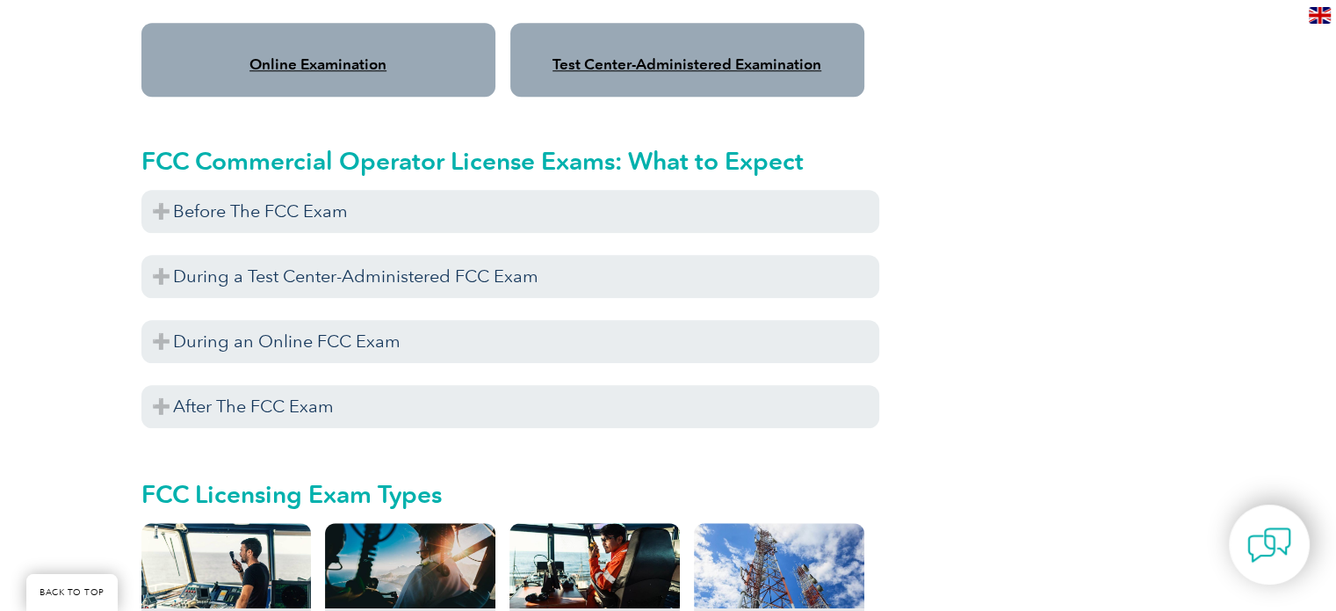
scroll to position [1563, 0]
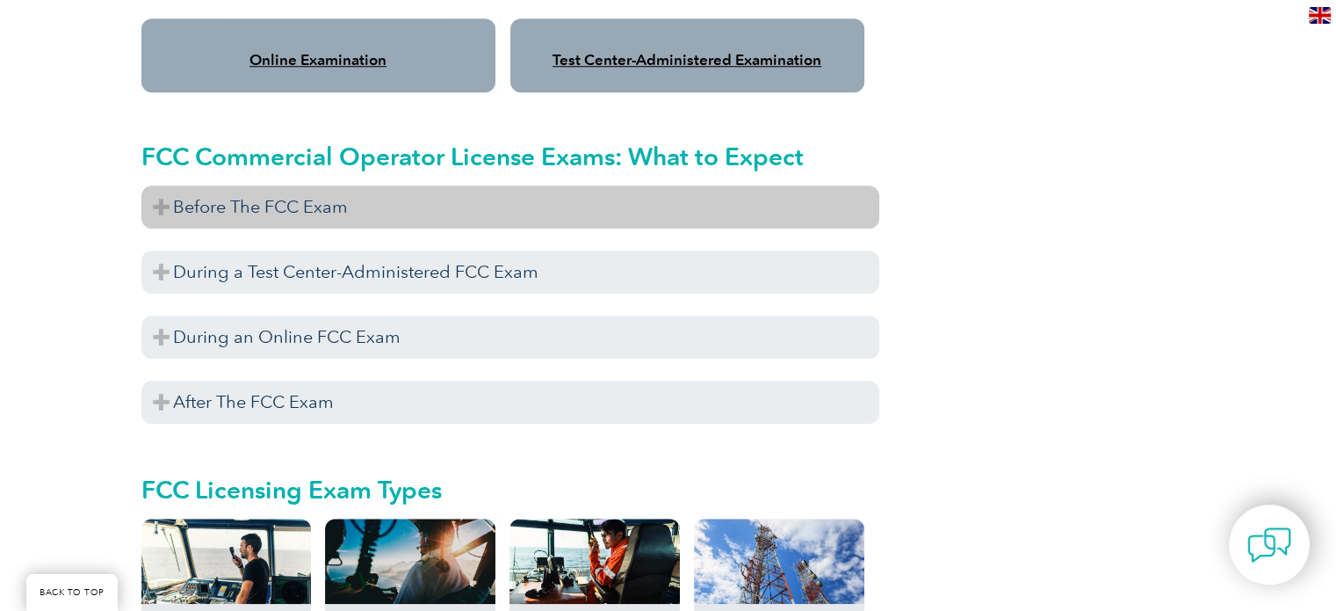
click at [163, 186] on h3 "Before The FCC Exam" at bounding box center [510, 206] width 738 height 43
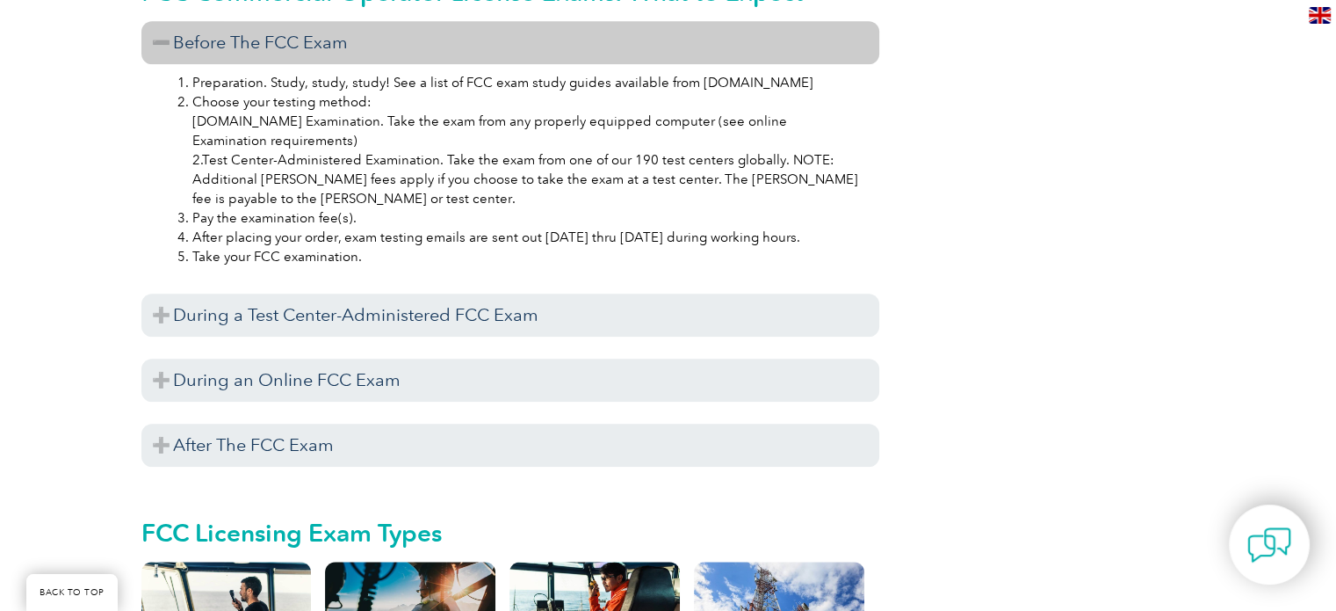
scroll to position [1739, 0]
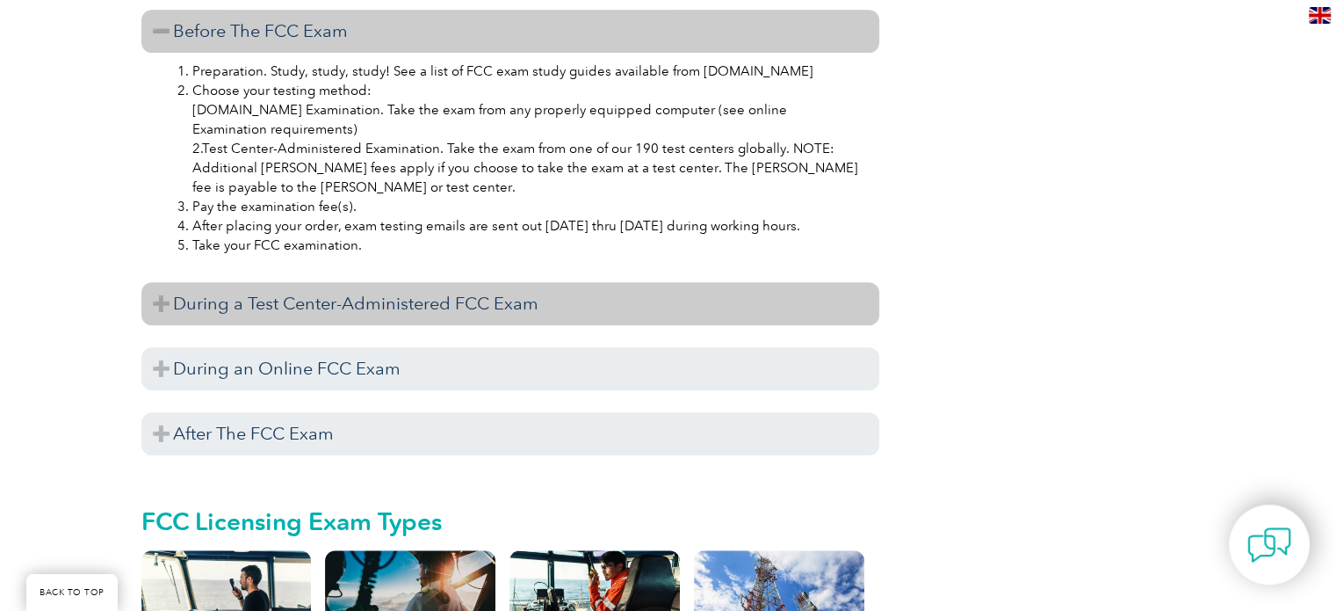
click at [157, 284] on h3 "During a Test Center-Administered FCC Exam" at bounding box center [510, 303] width 738 height 43
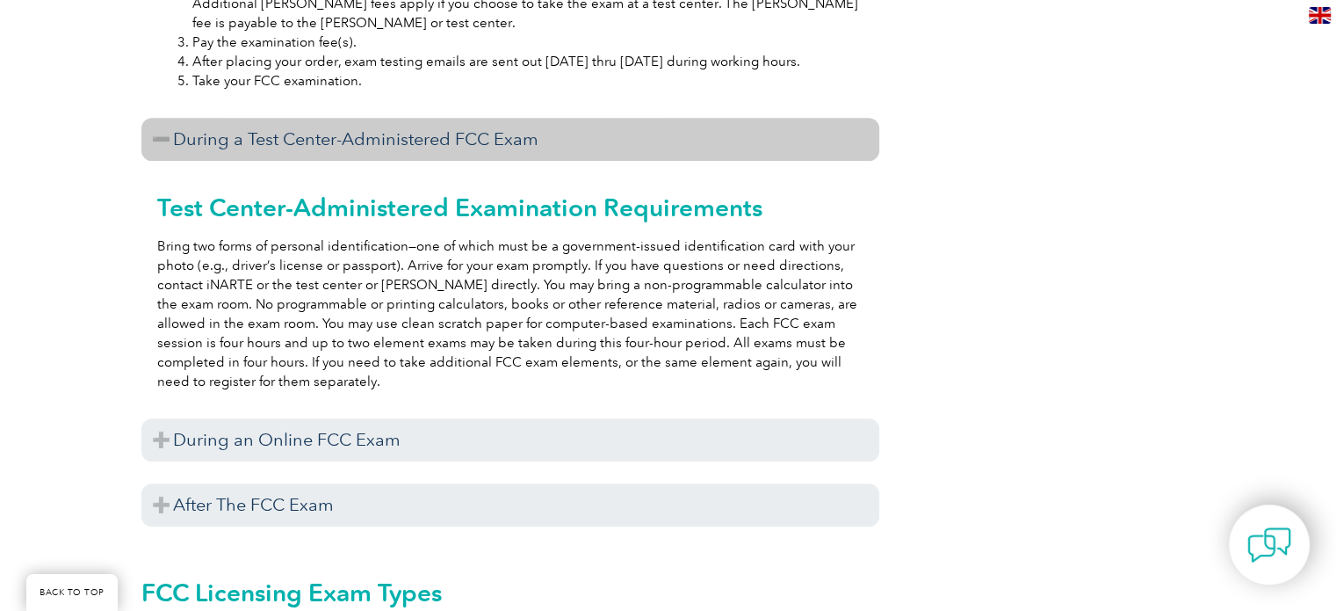
scroll to position [1914, 0]
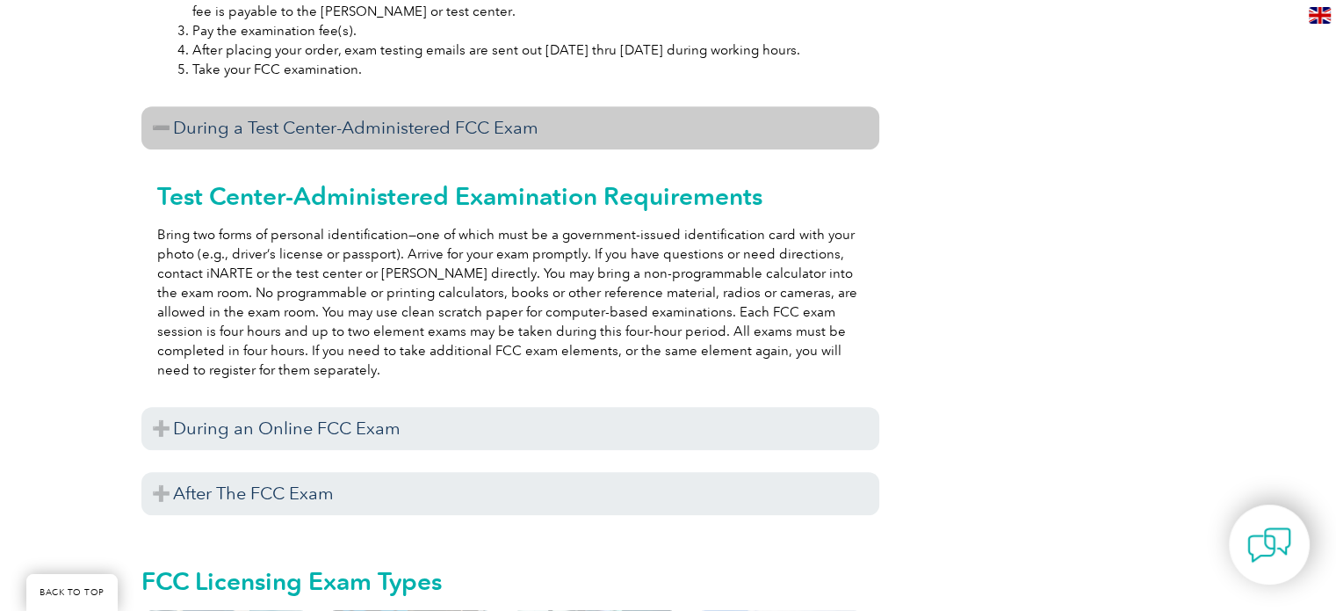
click at [155, 113] on h3 "During a Test Center-Administered FCC Exam" at bounding box center [510, 127] width 738 height 43
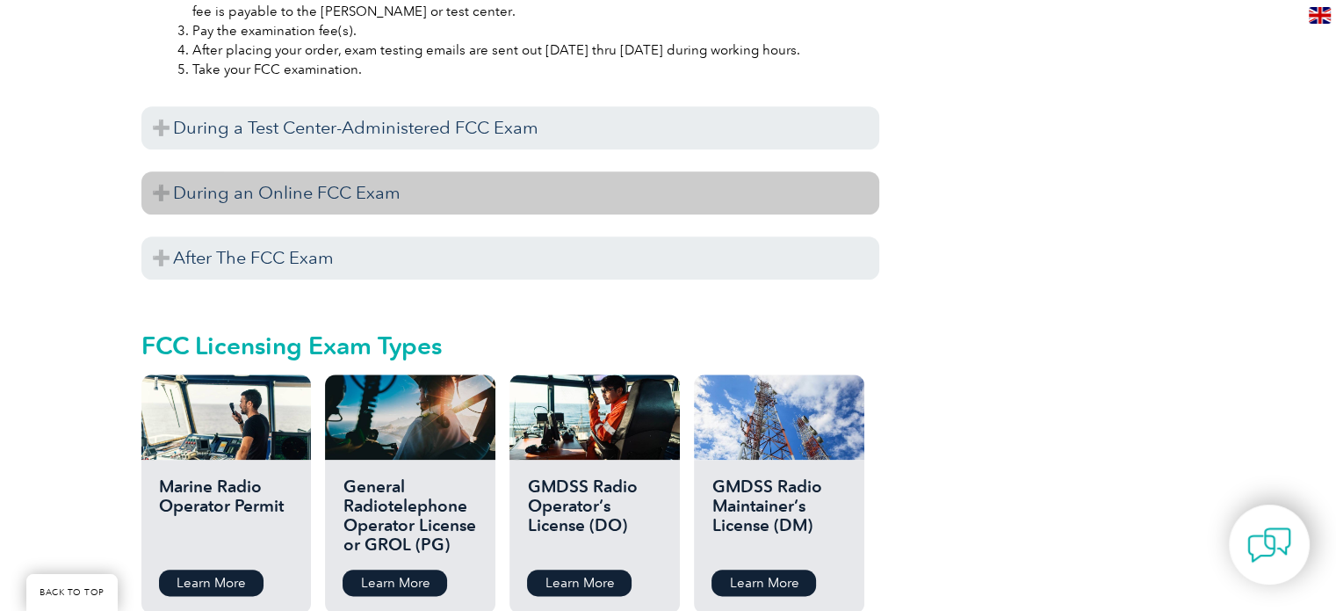
click at [158, 176] on h3 "During an Online FCC Exam" at bounding box center [510, 192] width 738 height 43
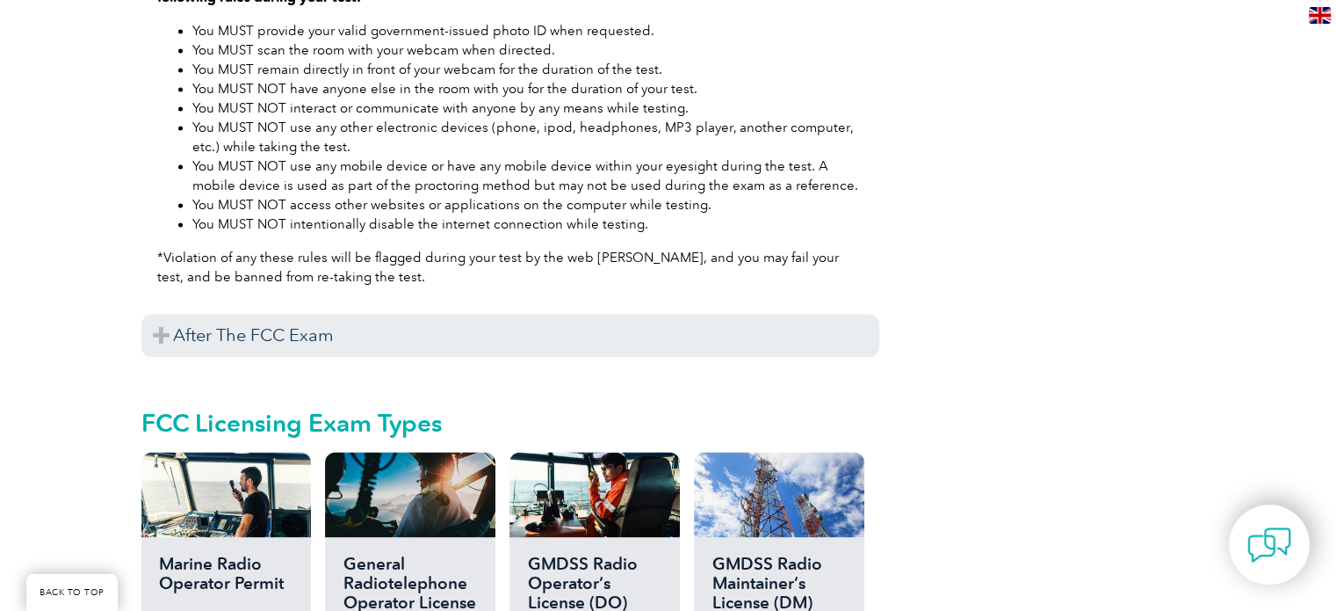
scroll to position [2529, 0]
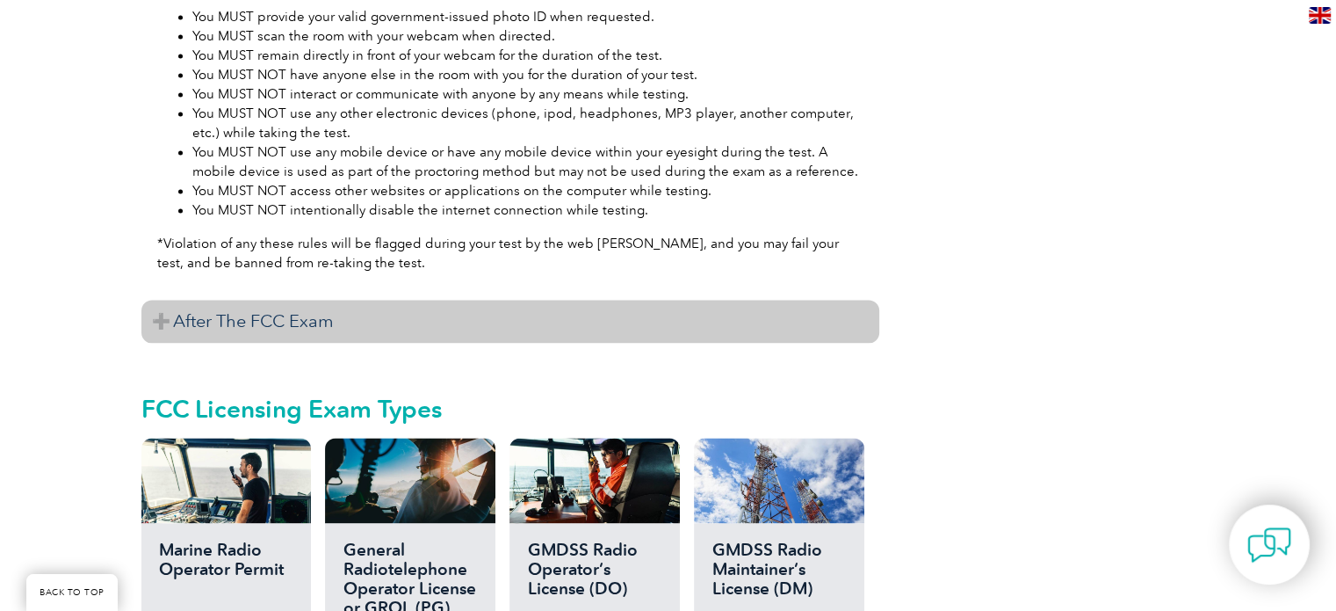
click at [161, 300] on h3 "After The FCC Exam" at bounding box center [510, 321] width 738 height 43
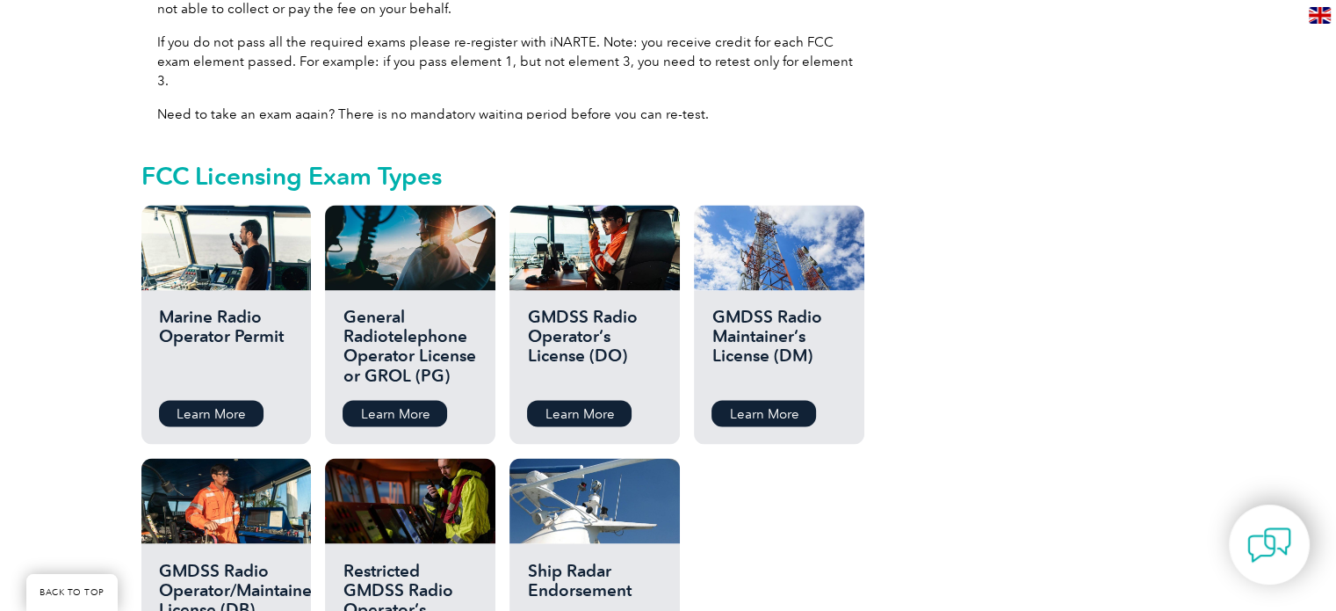
scroll to position [3056, 0]
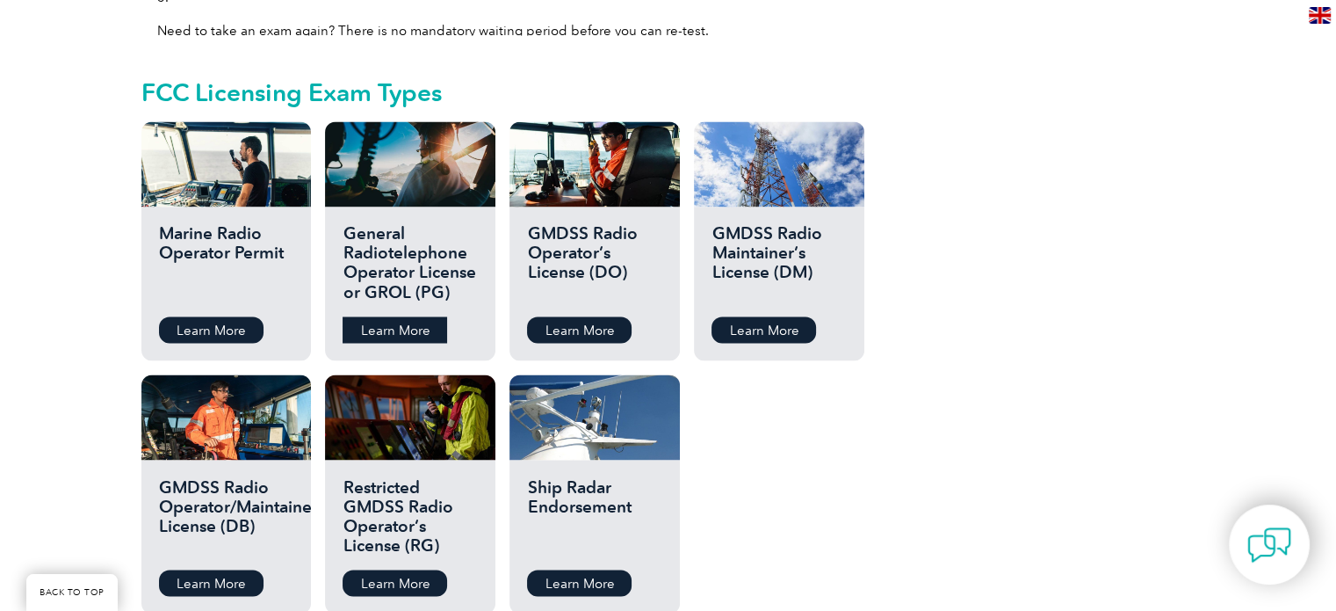
click at [404, 316] on link "Learn More" at bounding box center [395, 329] width 105 height 26
